Goal: Use online tool/utility: Utilize a website feature to perform a specific function

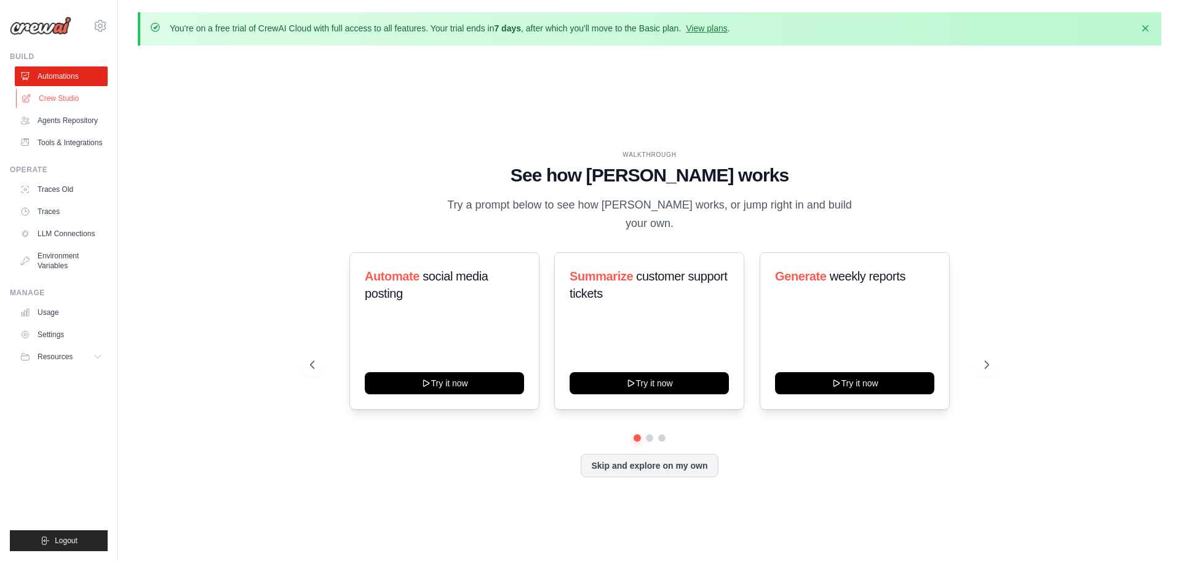
click at [67, 103] on link "Crew Studio" at bounding box center [62, 99] width 93 height 20
